Goal: Task Accomplishment & Management: Use online tool/utility

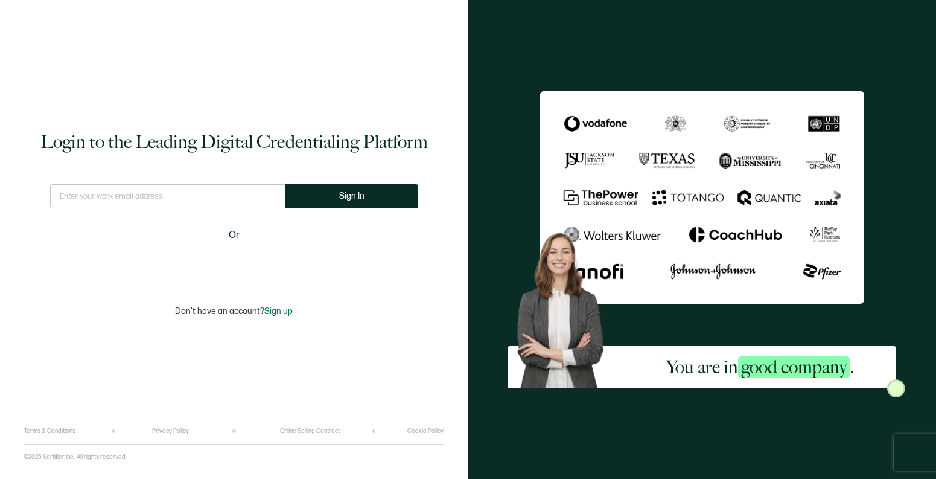
click at [97, 194] on input "text" at bounding box center [167, 196] width 235 height 24
type input "webmaster@cmyers.com"
drag, startPoint x: 376, startPoint y: 196, endPoint x: 263, endPoint y: 176, distance: 115.2
click at [376, 196] on button "Sign In" at bounding box center [356, 196] width 133 height 24
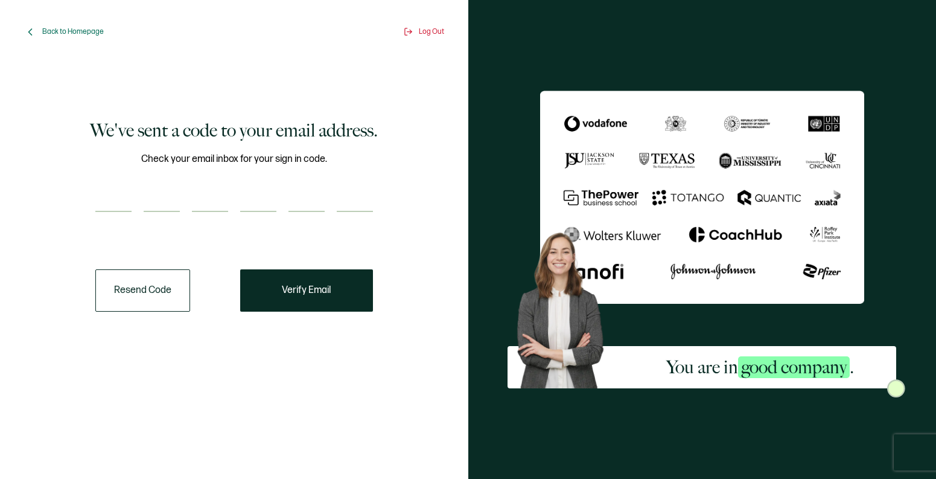
click at [119, 200] on input "number" at bounding box center [113, 200] width 36 height 24
type input "7"
type input "9"
type input "7"
type input "3"
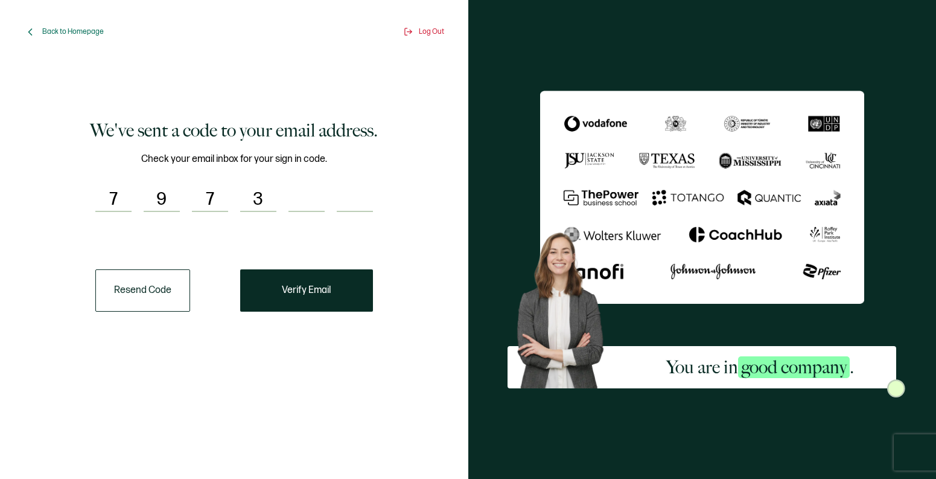
type input "5"
type input "3"
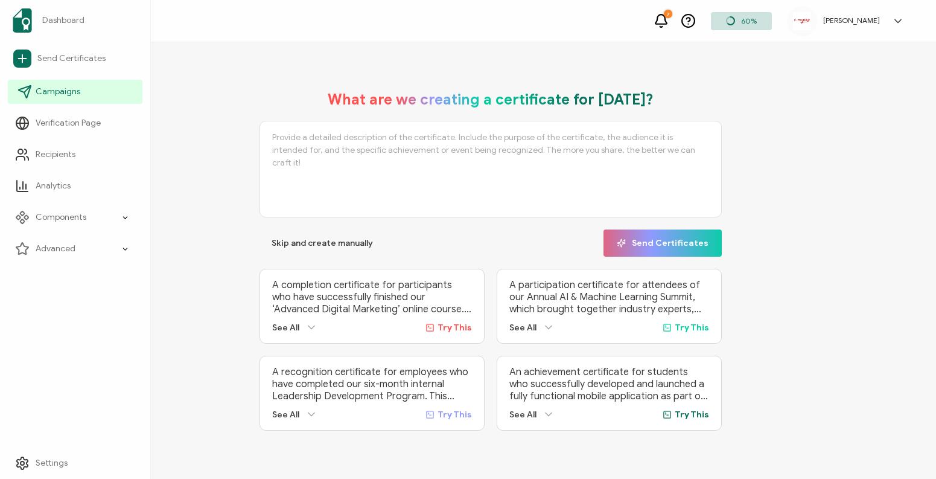
click at [63, 92] on span "Campaigns" at bounding box center [58, 92] width 45 height 12
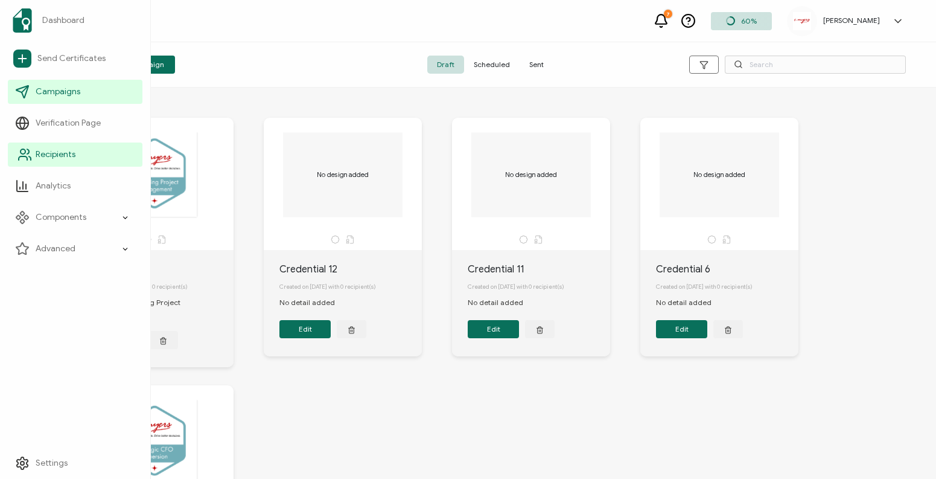
click at [62, 149] on span "Recipients" at bounding box center [56, 154] width 40 height 12
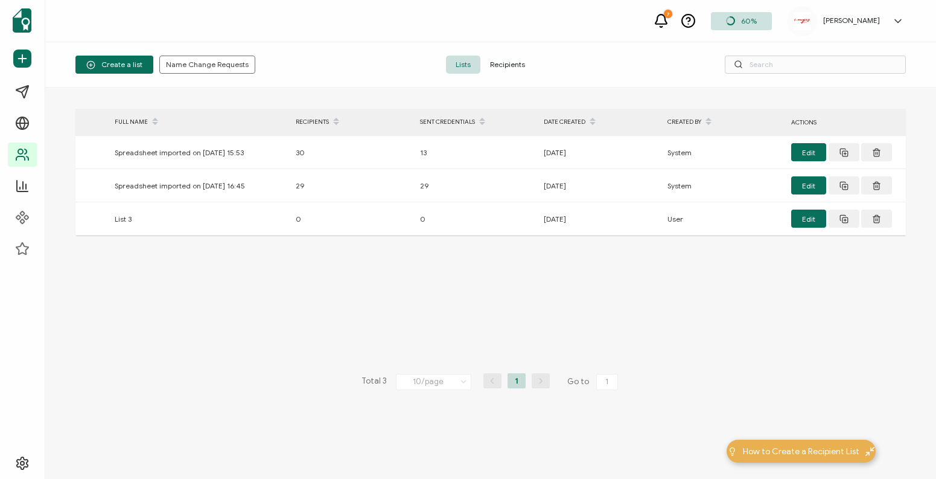
click at [499, 57] on span "Recipients" at bounding box center [507, 65] width 54 height 18
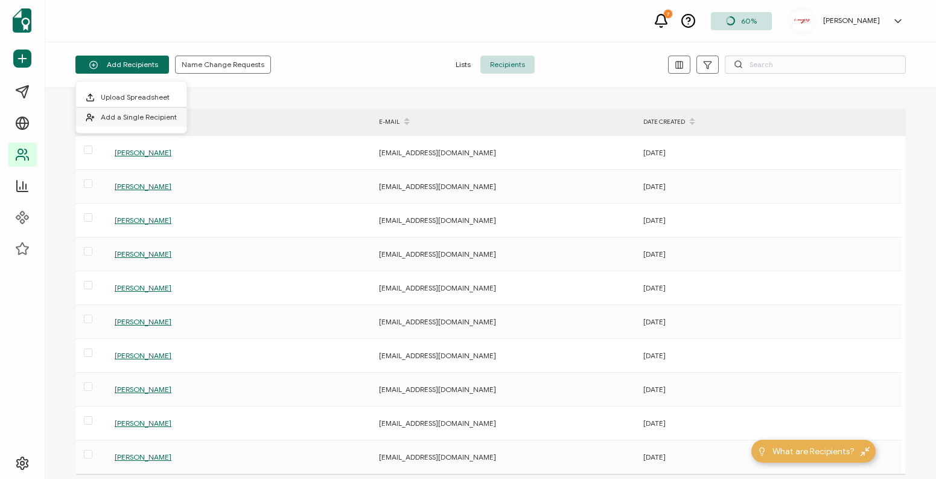
click at [138, 114] on span "Add a Single Recipient" at bounding box center [139, 116] width 76 height 9
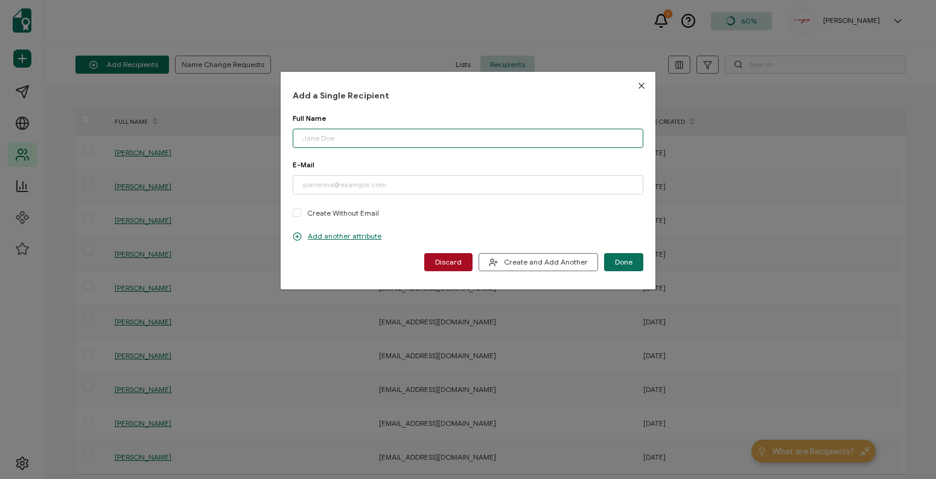
click at [395, 133] on input "dialog" at bounding box center [468, 138] width 350 height 19
type input "Steve Woodward"
click at [372, 191] on input "dialog" at bounding box center [468, 184] width 350 height 19
paste input "sdwoodward@firstcommercecu.org"
type input "sdwoodward@firstcommercecu.org"
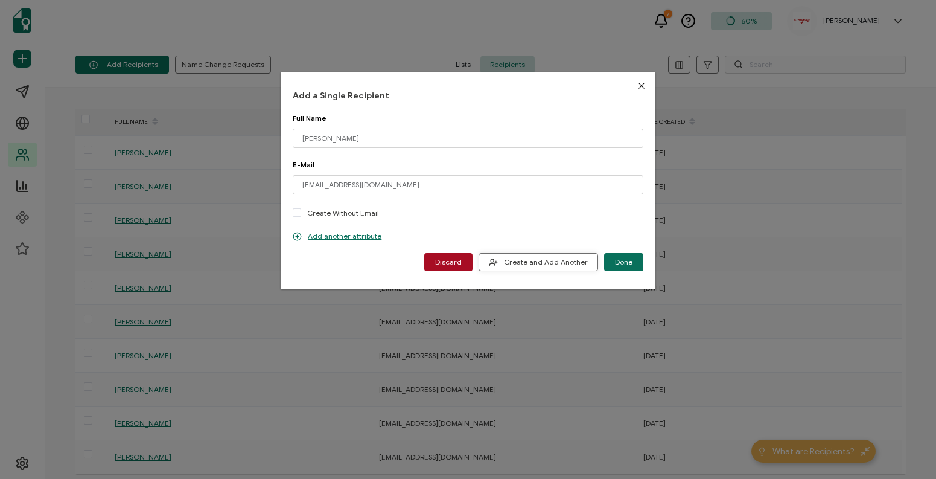
click at [546, 264] on span "Create and Add Another" at bounding box center [538, 262] width 99 height 9
click at [396, 135] on input "dialog" at bounding box center [468, 138] width 350 height 19
type input "Andrew Alombro"
click at [319, 178] on input "dialog" at bounding box center [468, 184] width 350 height 19
paste input "ALAlombro@firstcommercecu.org"
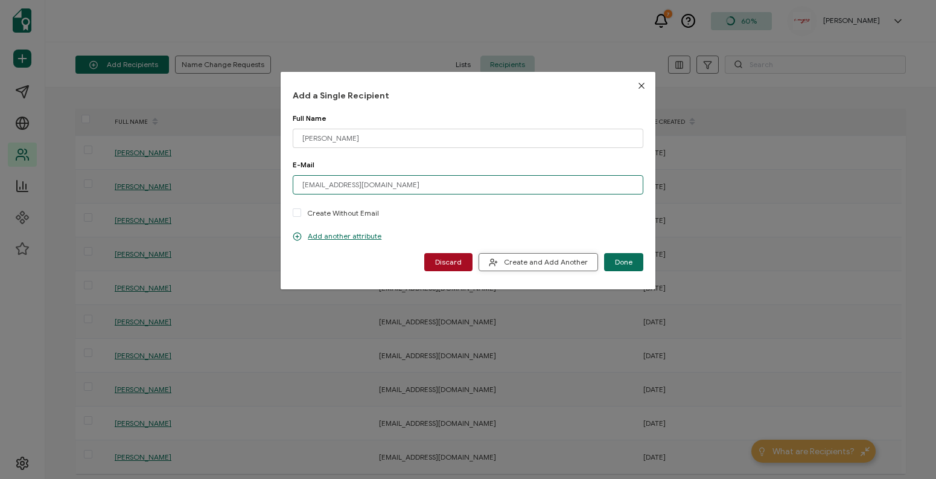
type input "ALAlombro@firstcommercecu.org"
click at [535, 261] on span "Create and Add Another" at bounding box center [538, 262] width 99 height 9
click at [535, 261] on div "Discard Create and Add Another Done" at bounding box center [468, 262] width 350 height 18
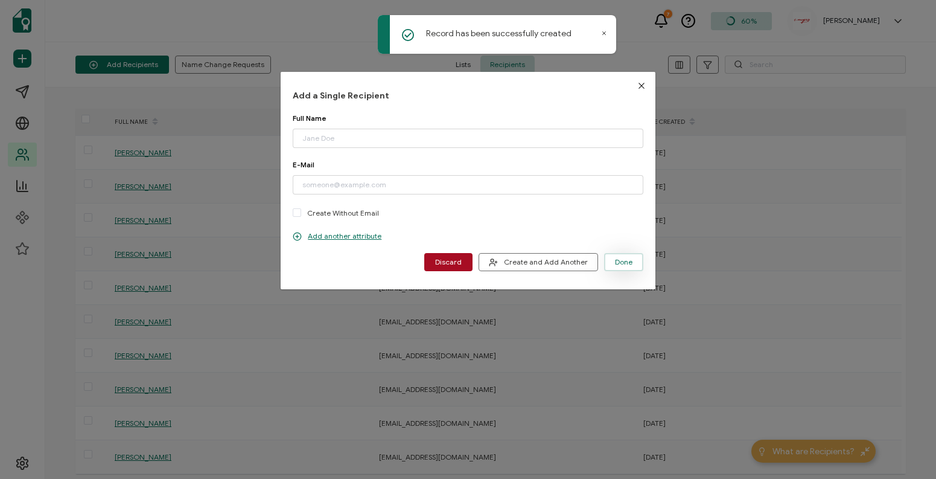
click at [628, 259] on span "Done" at bounding box center [624, 261] width 18 height 7
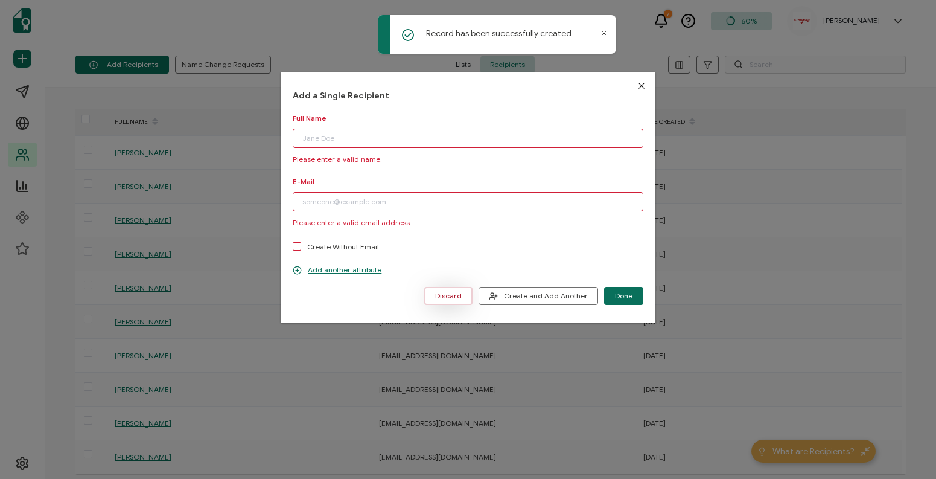
click at [442, 298] on span "Discard" at bounding box center [448, 295] width 27 height 7
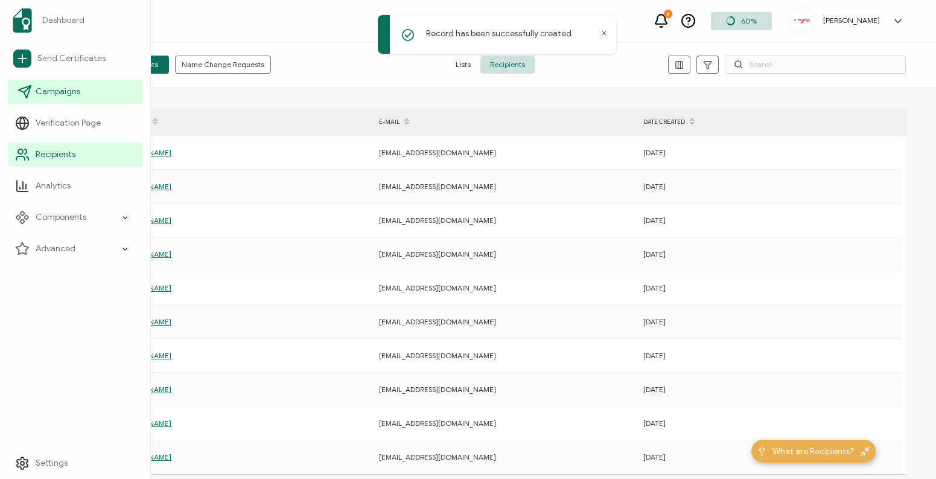
click at [74, 93] on span "Campaigns" at bounding box center [58, 92] width 45 height 12
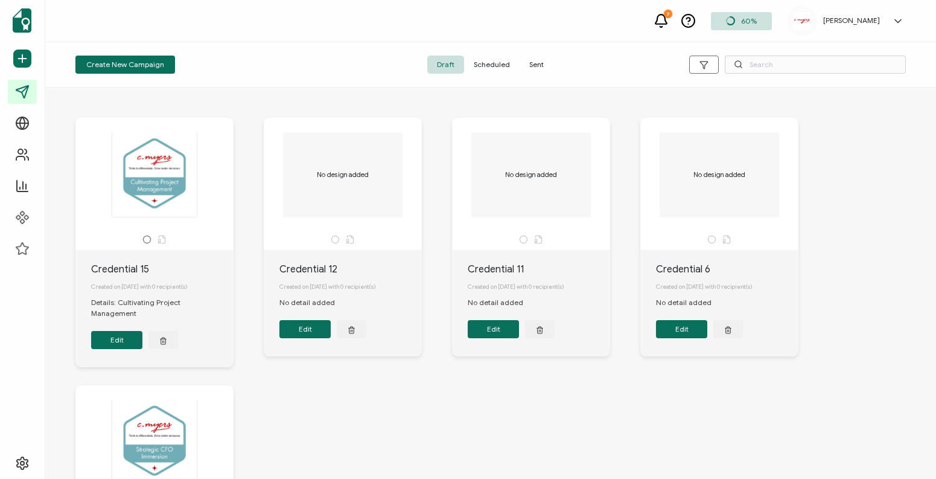
click at [535, 57] on span "Sent" at bounding box center [537, 65] width 34 height 18
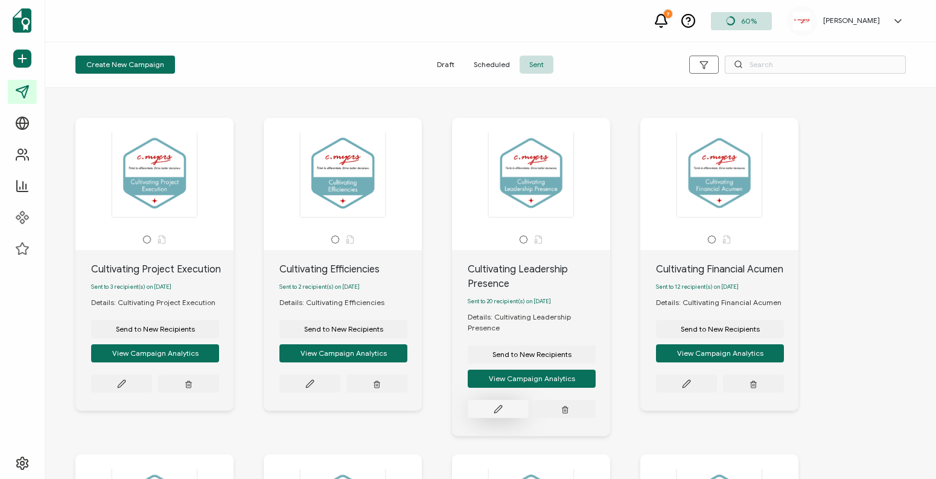
click at [494, 404] on icon at bounding box center [498, 408] width 9 height 9
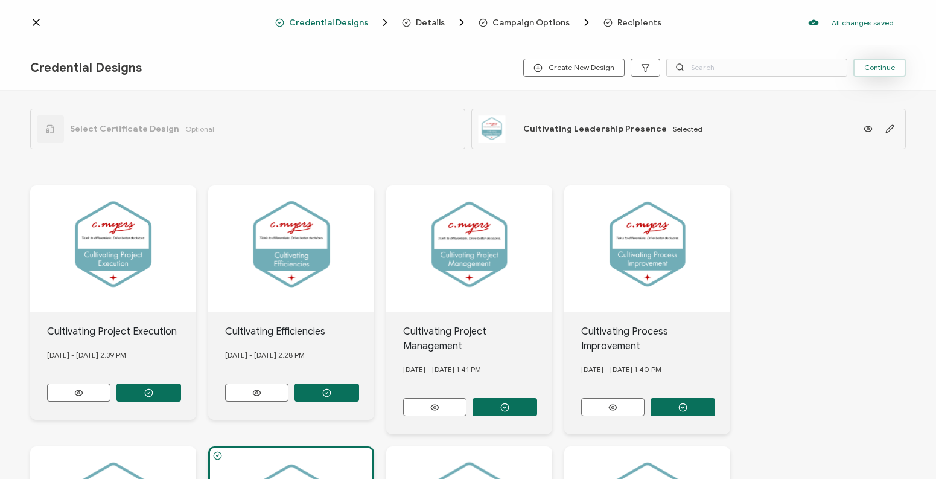
click at [875, 72] on button "Continue" at bounding box center [879, 68] width 53 height 18
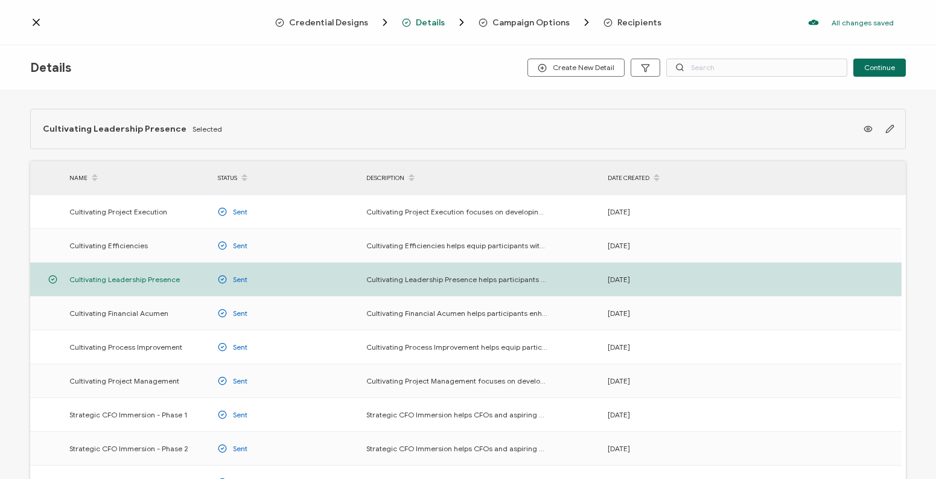
click at [875, 72] on button "Continue" at bounding box center [879, 68] width 53 height 18
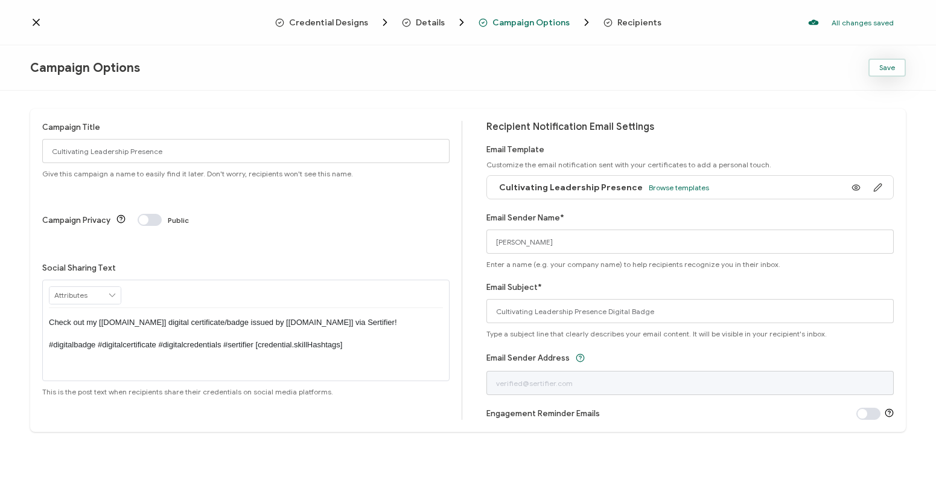
click at [892, 66] on span "Save" at bounding box center [887, 67] width 16 height 7
click at [637, 19] on span "Recipients" at bounding box center [639, 22] width 44 height 9
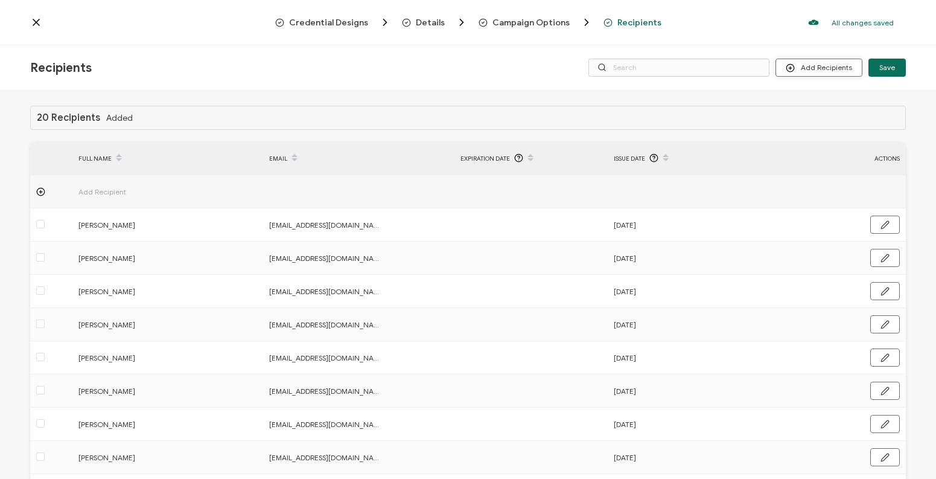
click at [838, 69] on button "Add Recipients" at bounding box center [819, 68] width 87 height 18
click at [844, 123] on span "Import From Recipients" at bounding box center [842, 119] width 78 height 9
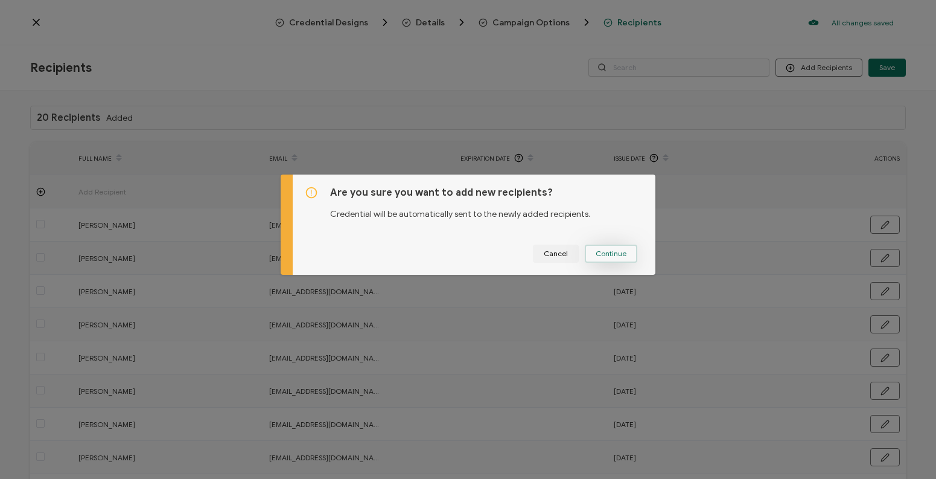
click at [601, 250] on span "Continue" at bounding box center [611, 253] width 31 height 7
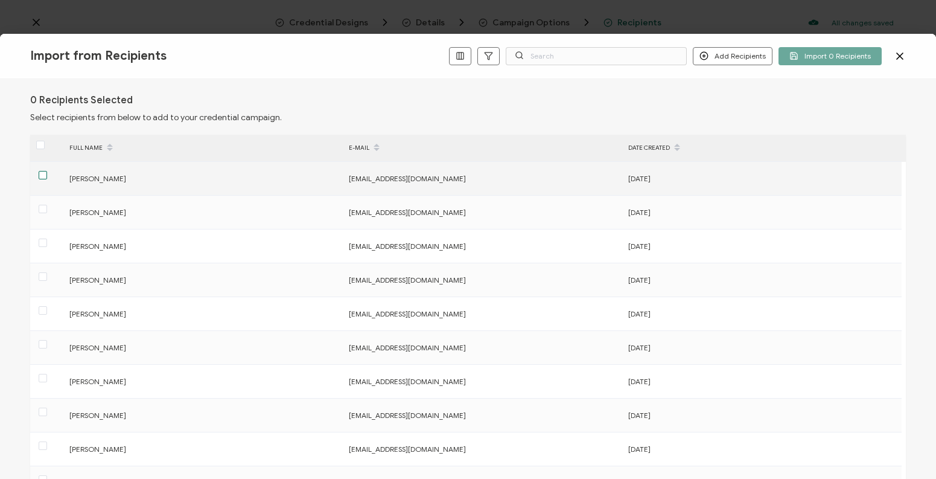
click at [42, 174] on span at bounding box center [43, 175] width 8 height 8
click at [47, 171] on input "checkbox" at bounding box center [47, 171] width 0 height 0
click at [42, 174] on span at bounding box center [43, 175] width 8 height 8
click at [47, 171] on input "checkbox" at bounding box center [47, 171] width 0 height 0
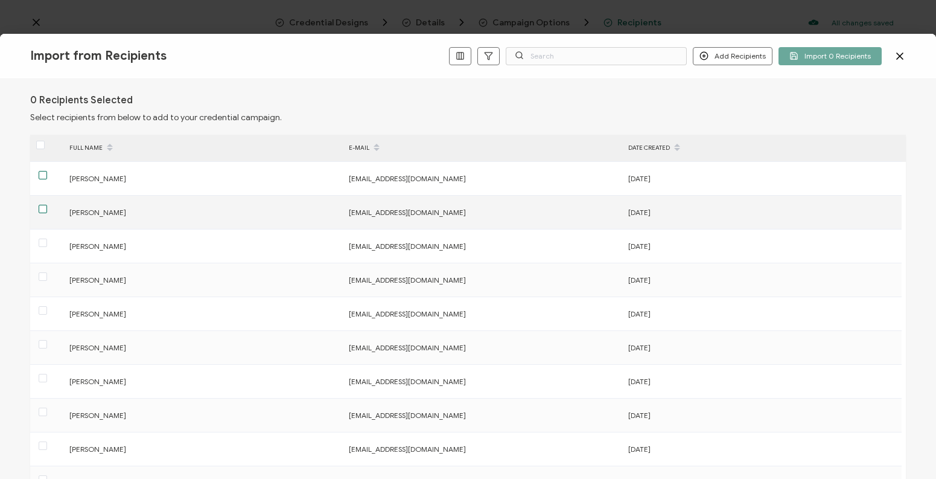
click at [42, 209] on span at bounding box center [43, 209] width 8 height 8
click at [47, 205] on input "checkbox" at bounding box center [47, 205] width 0 height 0
click at [42, 209] on span at bounding box center [43, 209] width 8 height 8
click at [47, 205] on input "checkbox" at bounding box center [47, 205] width 0 height 0
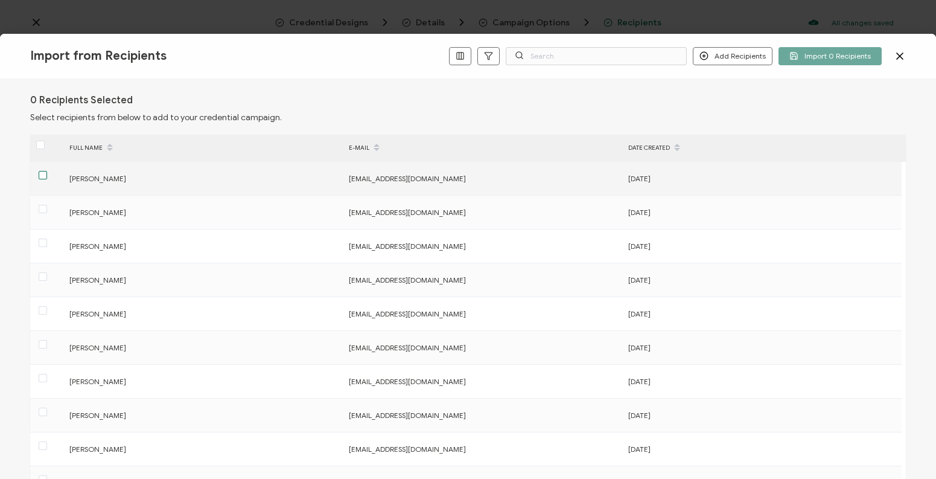
click at [40, 173] on span at bounding box center [43, 175] width 8 height 8
click at [47, 171] on input "checkbox" at bounding box center [47, 171] width 0 height 0
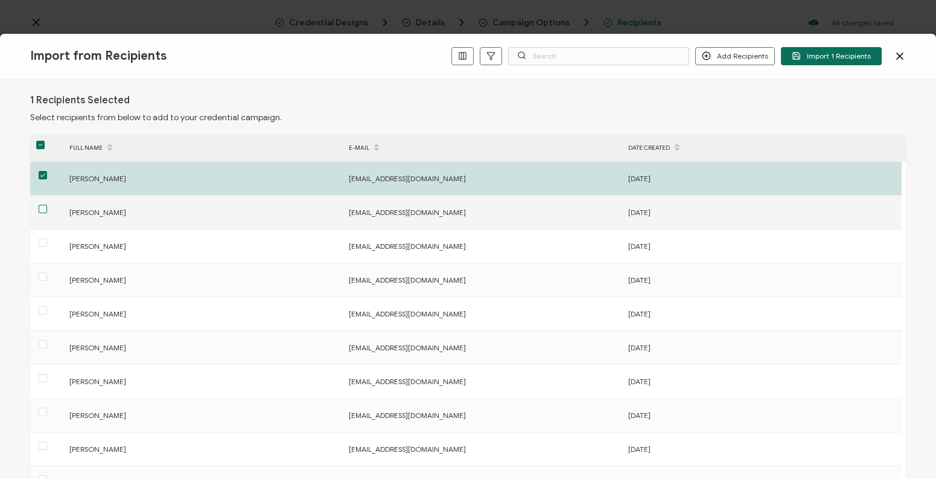
click at [45, 208] on span at bounding box center [43, 209] width 8 height 8
click at [47, 205] on input "checkbox" at bounding box center [47, 205] width 0 height 0
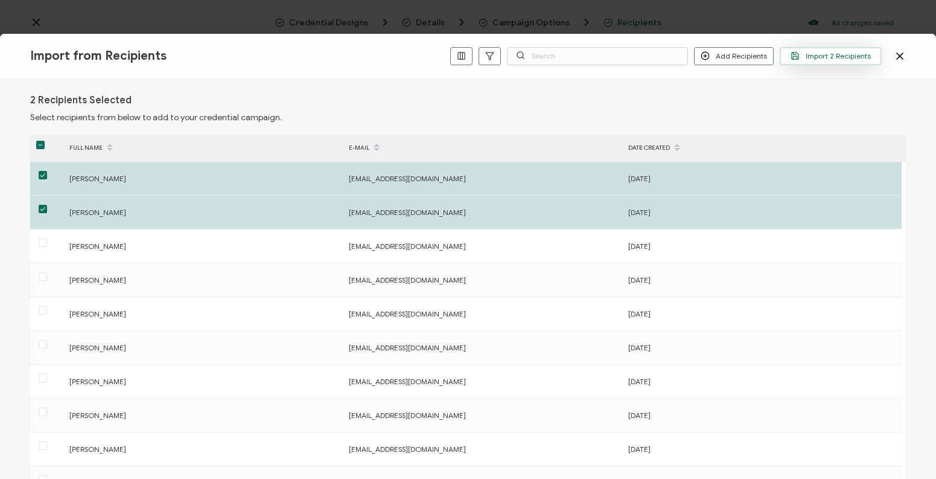
click at [826, 59] on span "Import 2 Recipients" at bounding box center [831, 55] width 80 height 9
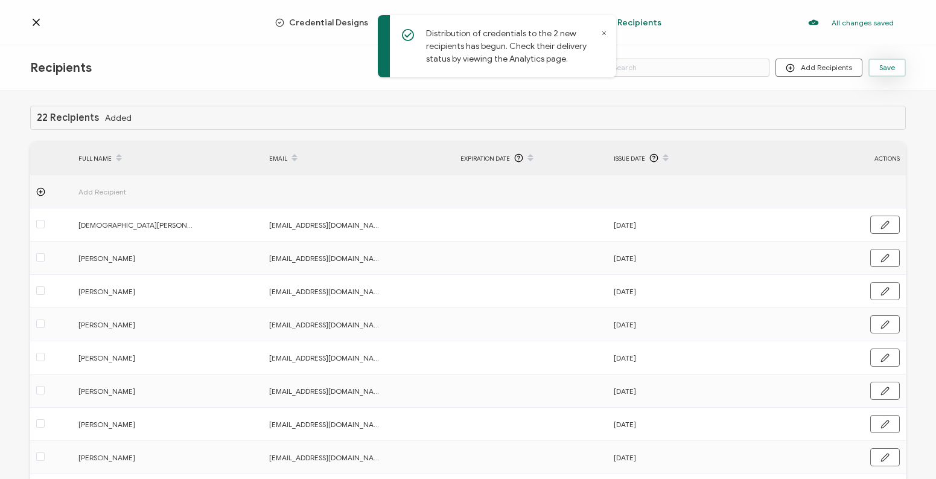
click at [896, 72] on button "Save" at bounding box center [887, 68] width 37 height 18
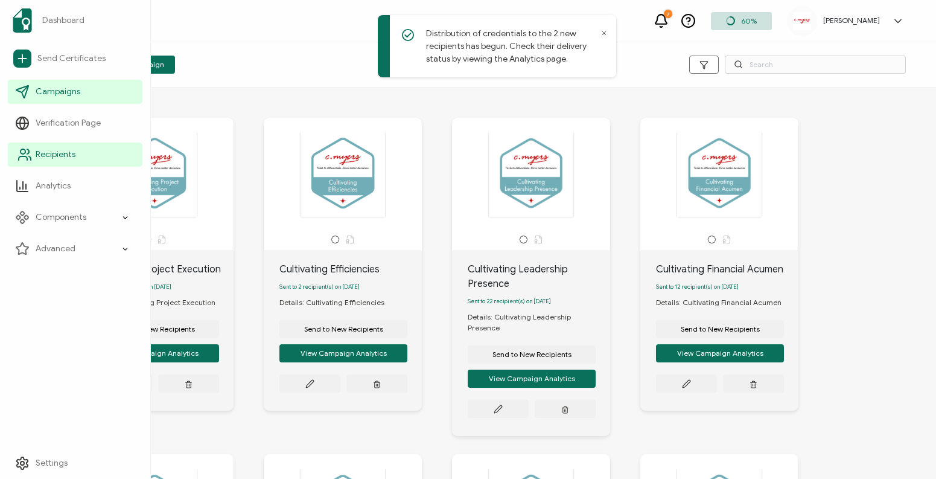
click at [74, 164] on link "Recipients" at bounding box center [75, 154] width 135 height 24
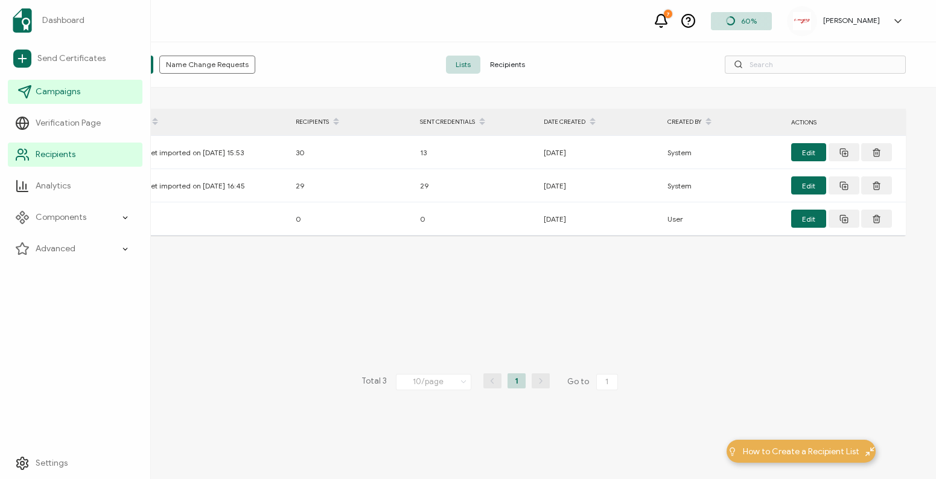
click at [73, 94] on span "Campaigns" at bounding box center [58, 92] width 45 height 12
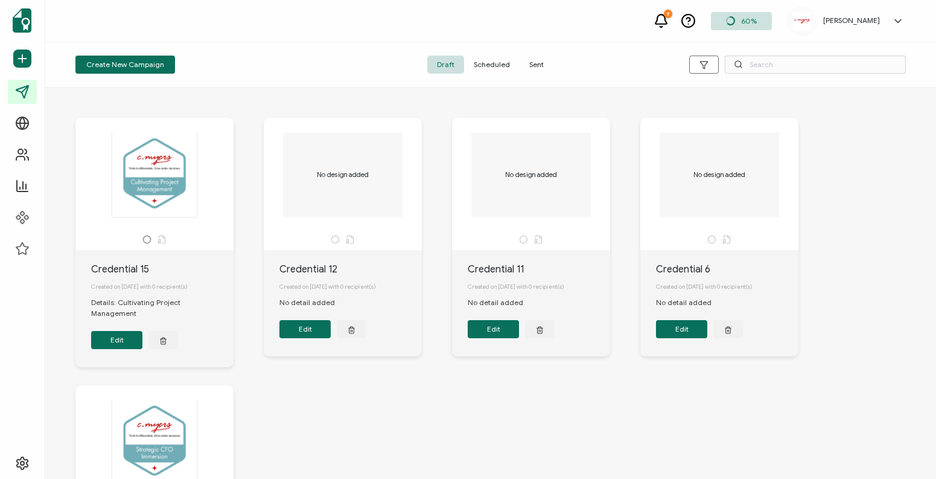
click at [535, 61] on span "Sent" at bounding box center [537, 65] width 34 height 18
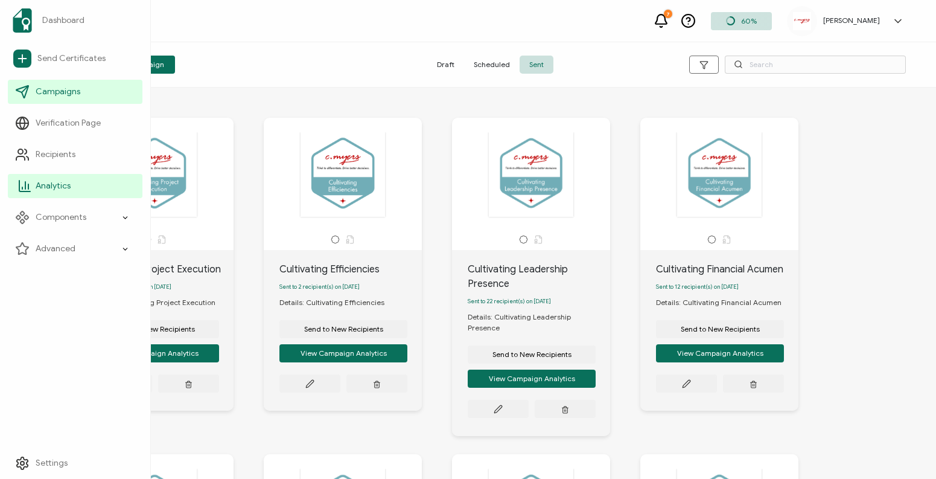
click at [45, 184] on span "Analytics" at bounding box center [53, 186] width 35 height 12
